Goal: Navigation & Orientation: Find specific page/section

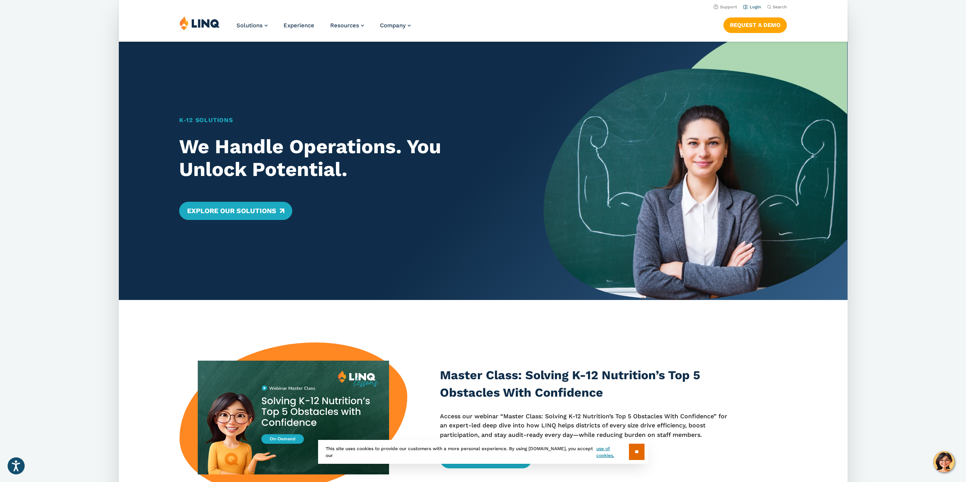
click at [753, 7] on link "Login" at bounding box center [752, 7] width 18 height 5
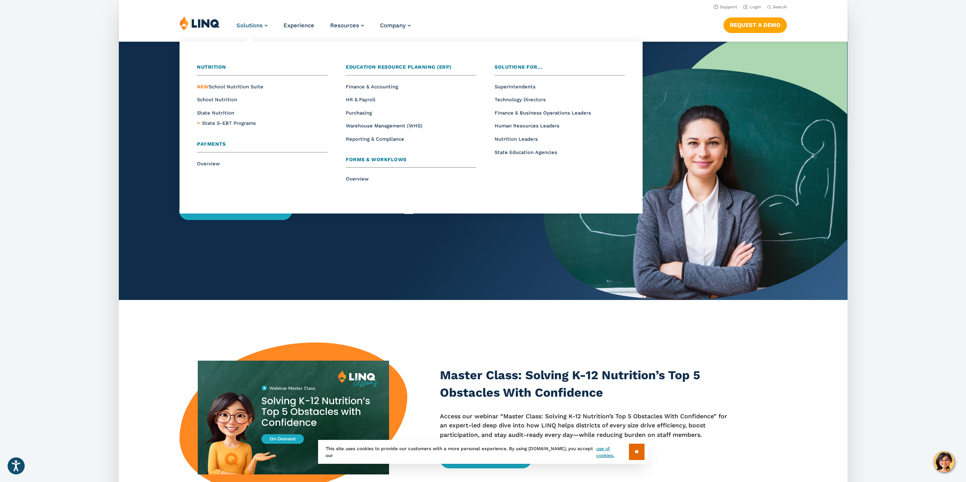
click at [207, 144] on span "Payments" at bounding box center [211, 144] width 28 height 6
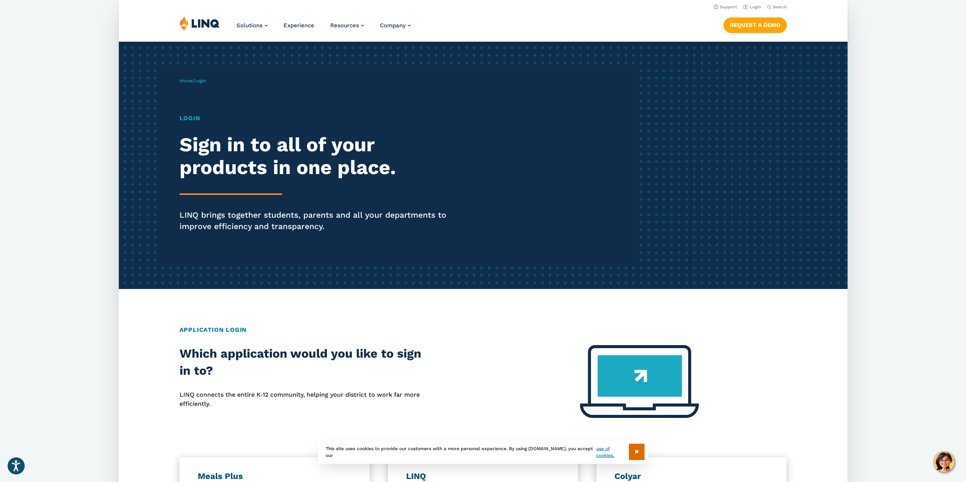
click at [192, 118] on h1 "Login" at bounding box center [319, 118] width 281 height 9
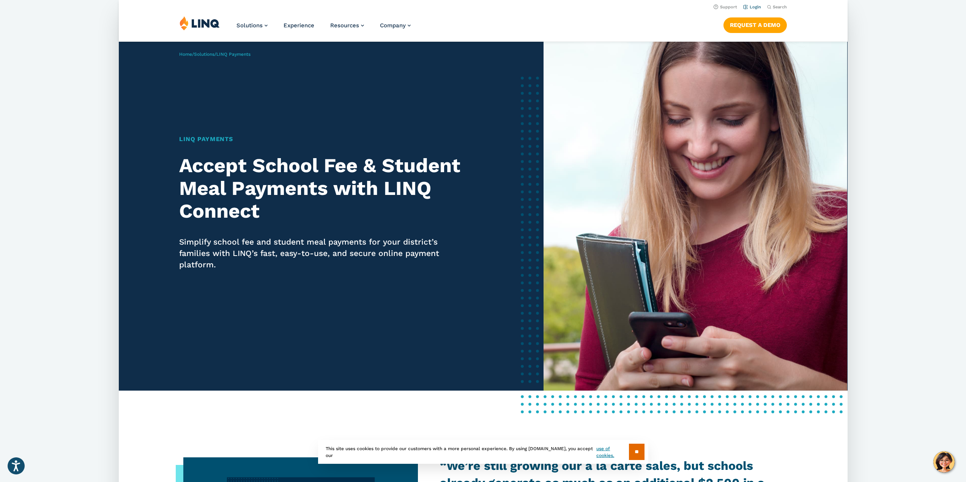
click at [754, 8] on link "Login" at bounding box center [752, 7] width 18 height 5
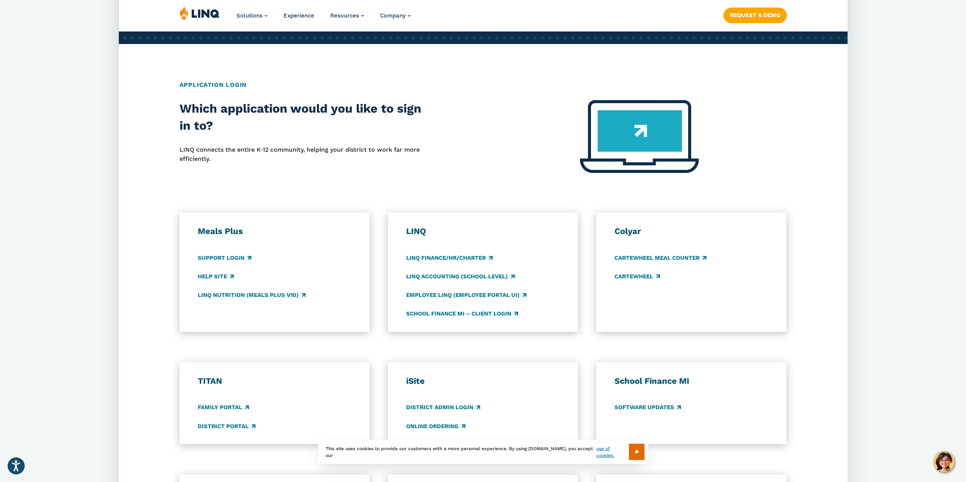
scroll to position [266, 0]
